Goal: Communication & Community: Answer question/provide support

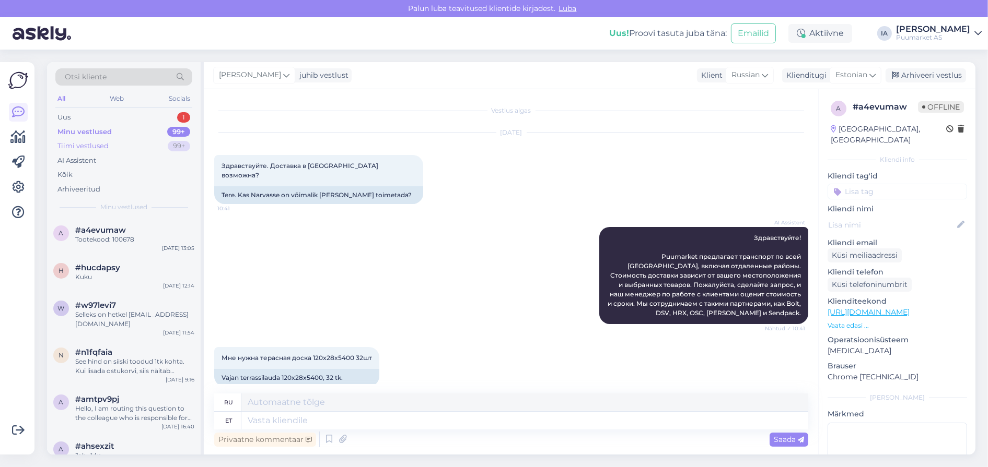
scroll to position [451, 0]
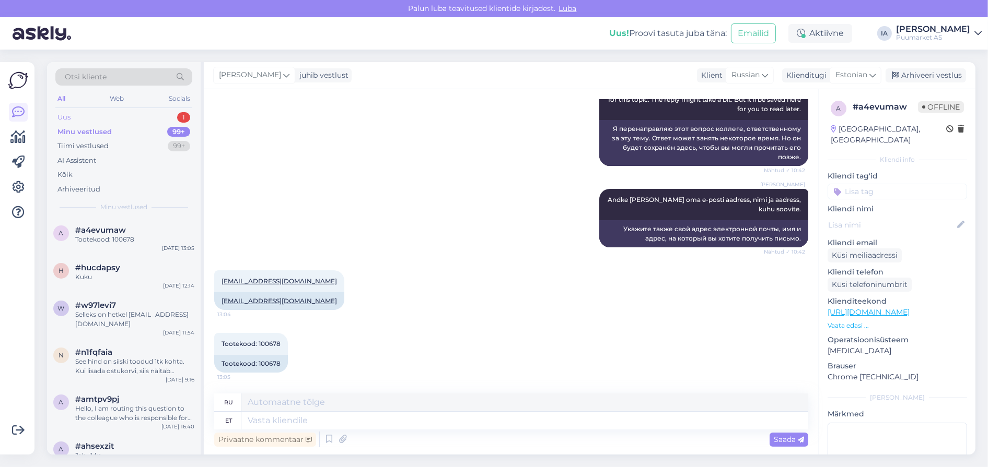
click at [83, 124] on div "Uus 1" at bounding box center [123, 117] width 137 height 15
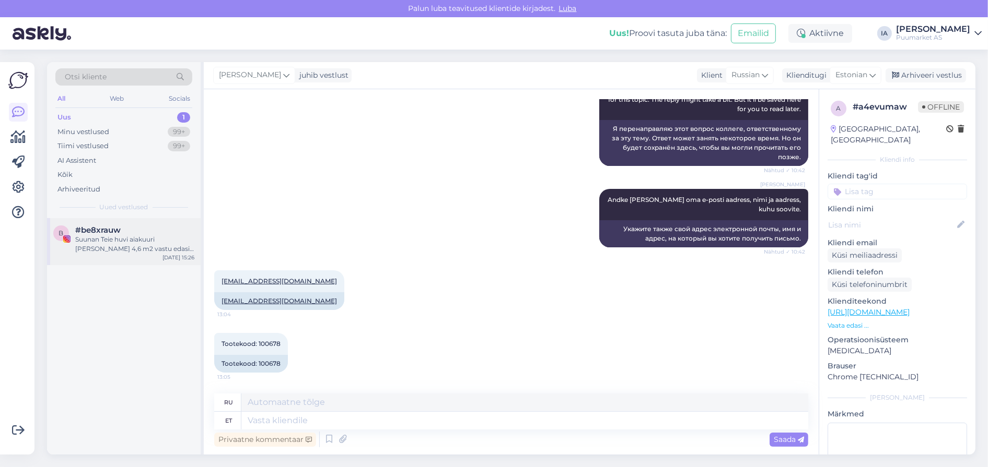
click at [117, 254] on div "Suunan Teie huvi aiakuuri [PERSON_NAME] 4,6 m2 vastu edasi meie turundusosakonn…" at bounding box center [134, 244] width 119 height 19
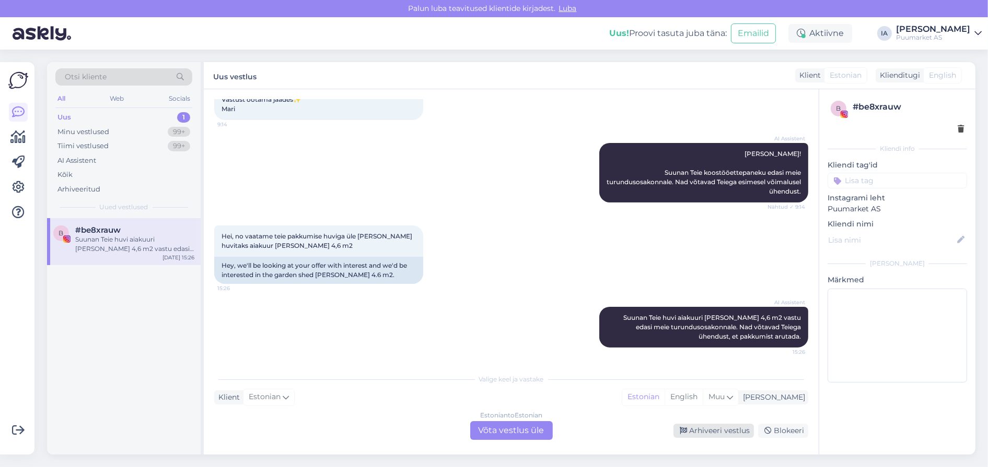
click at [721, 431] on div "Arhiveeri vestlus" at bounding box center [713, 431] width 80 height 14
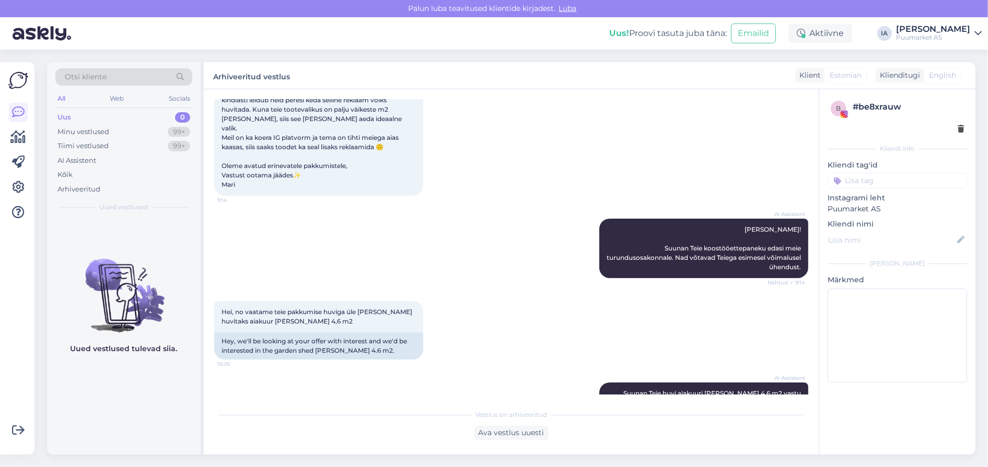
scroll to position [0, 0]
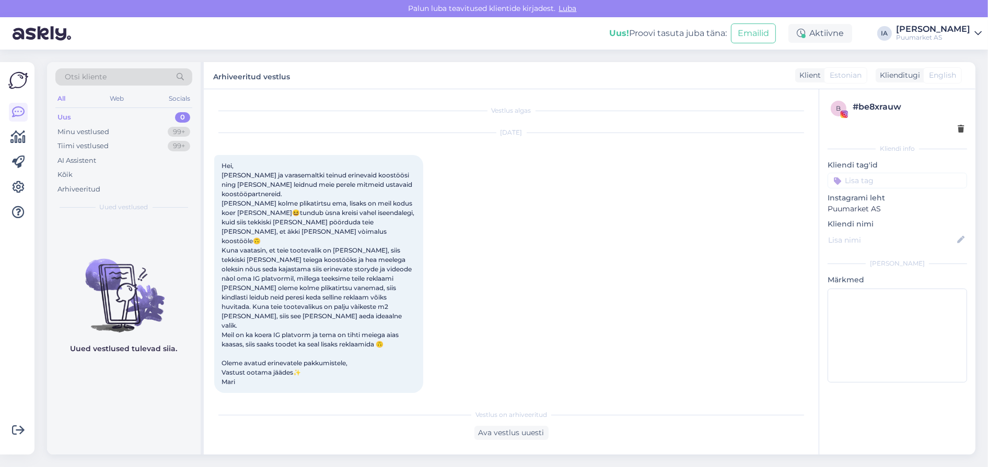
click at [74, 120] on div "Uus 0" at bounding box center [123, 117] width 137 height 15
click at [78, 131] on div "Minu vestlused 99+" at bounding box center [123, 132] width 137 height 15
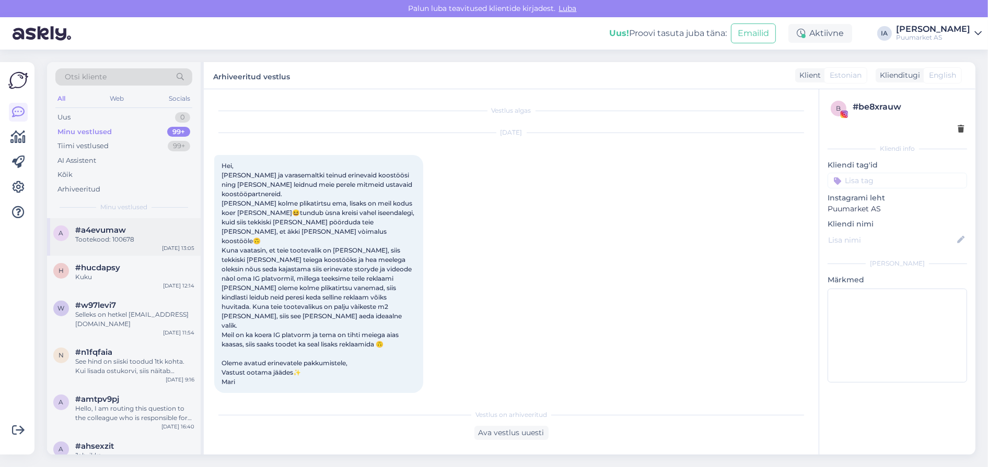
click at [105, 244] on div "Tootekood: 100678" at bounding box center [134, 239] width 119 height 9
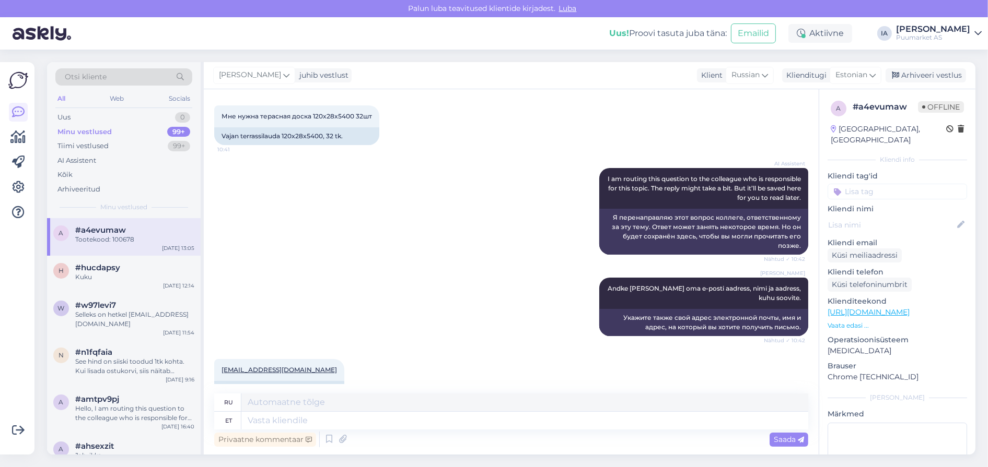
scroll to position [33, 0]
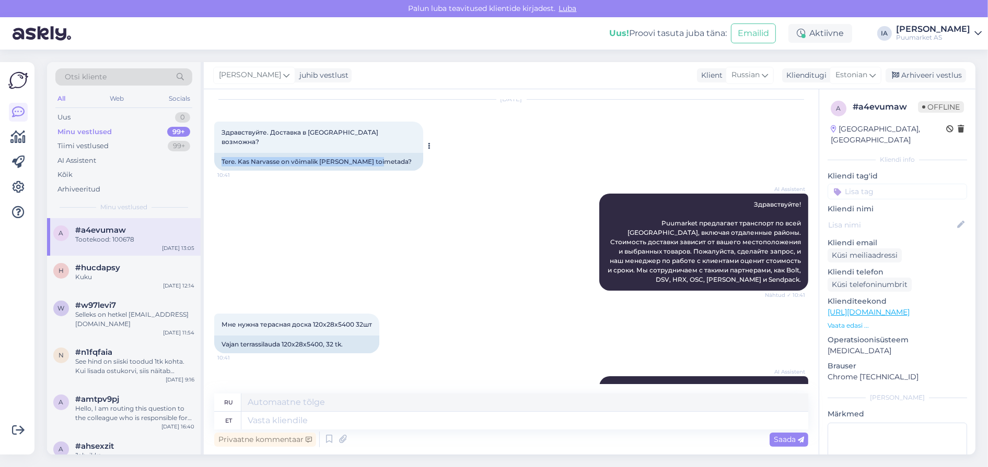
drag, startPoint x: 221, startPoint y: 161, endPoint x: 273, endPoint y: 173, distance: 53.5
click at [273, 171] on div "Tere. Kas Narvasse on võimalik [PERSON_NAME] toimetada?" at bounding box center [318, 162] width 209 height 18
copy div "Tere. Kas Narvasse on võimalik [PERSON_NAME] toimetada?"
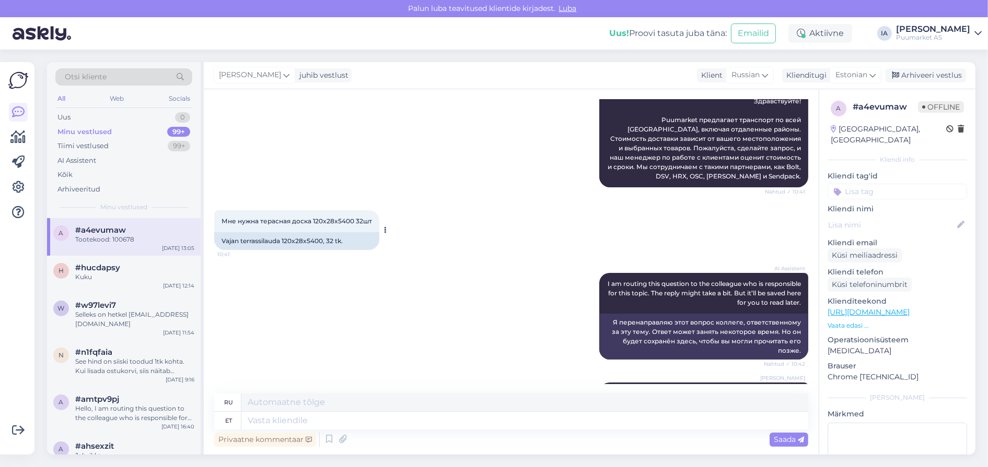
scroll to position [190, 0]
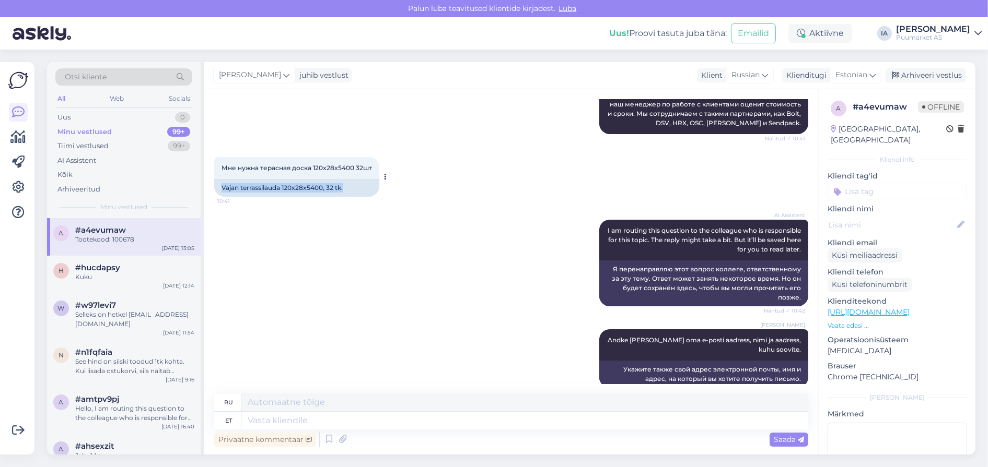
drag, startPoint x: 221, startPoint y: 249, endPoint x: 386, endPoint y: 246, distance: 165.0
click at [379, 197] on div "Vajan terrassilauda 120x28x5400, 32 tk." at bounding box center [296, 188] width 165 height 18
copy div "Vajan terrassilauda 120x28x5400, 32 tk."
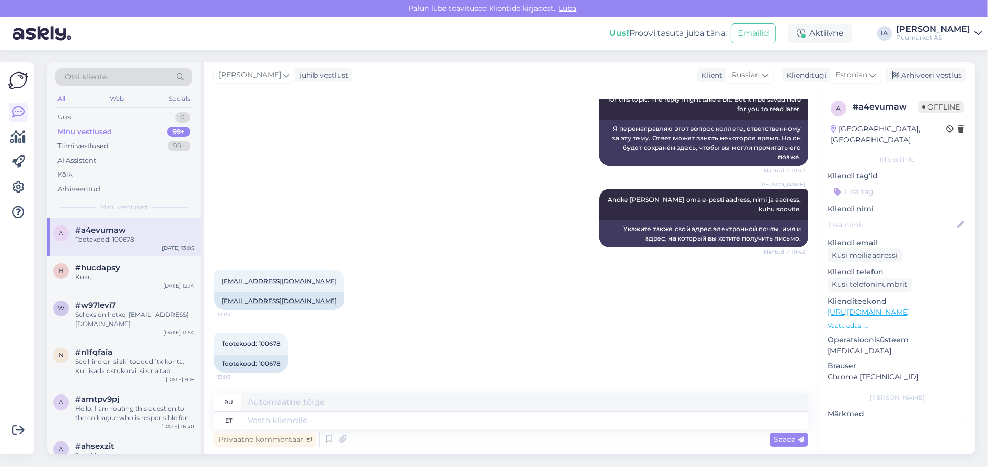
scroll to position [451, 0]
drag, startPoint x: 216, startPoint y: 295, endPoint x: 318, endPoint y: 300, distance: 101.9
click at [318, 300] on div "[EMAIL_ADDRESS][DOMAIN_NAME]" at bounding box center [279, 301] width 130 height 18
copy link "[EMAIL_ADDRESS][DOMAIN_NAME]"
drag, startPoint x: 221, startPoint y: 363, endPoint x: 307, endPoint y: 366, distance: 86.2
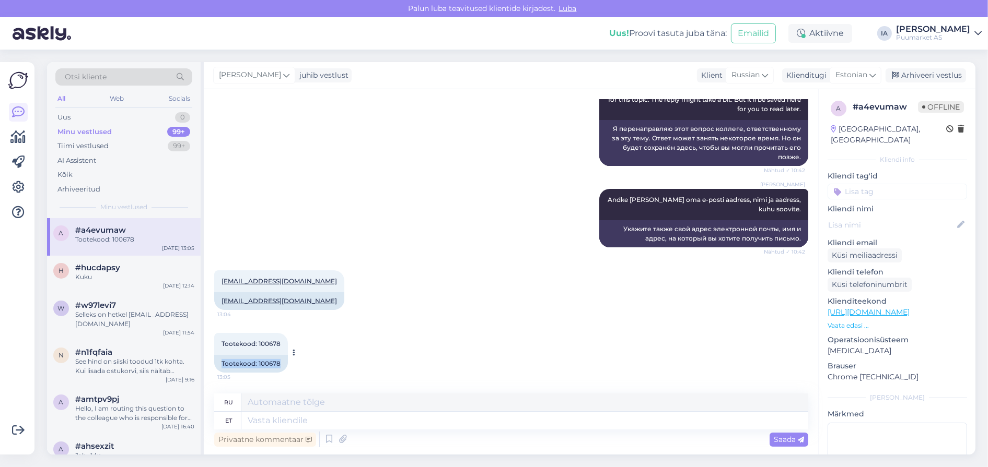
click at [288, 366] on div "Tootekood: 100678 13:05 Tootekood: 100678" at bounding box center [251, 353] width 74 height 40
copy div "Tootekood: 100678"
